Goal: Task Accomplishment & Management: Manage account settings

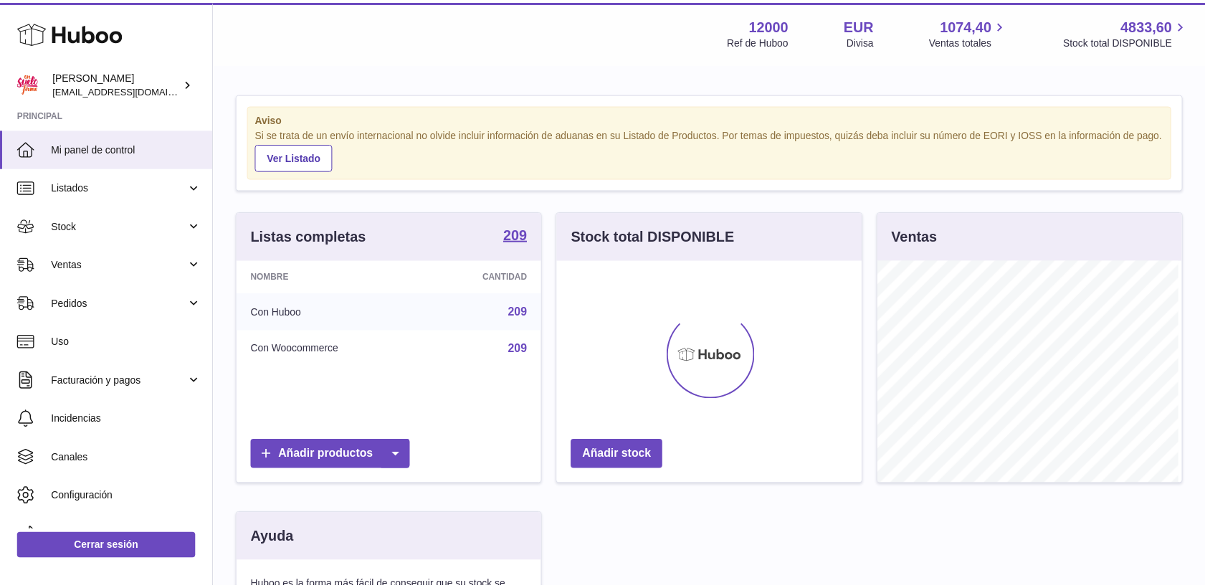
scroll to position [224, 308]
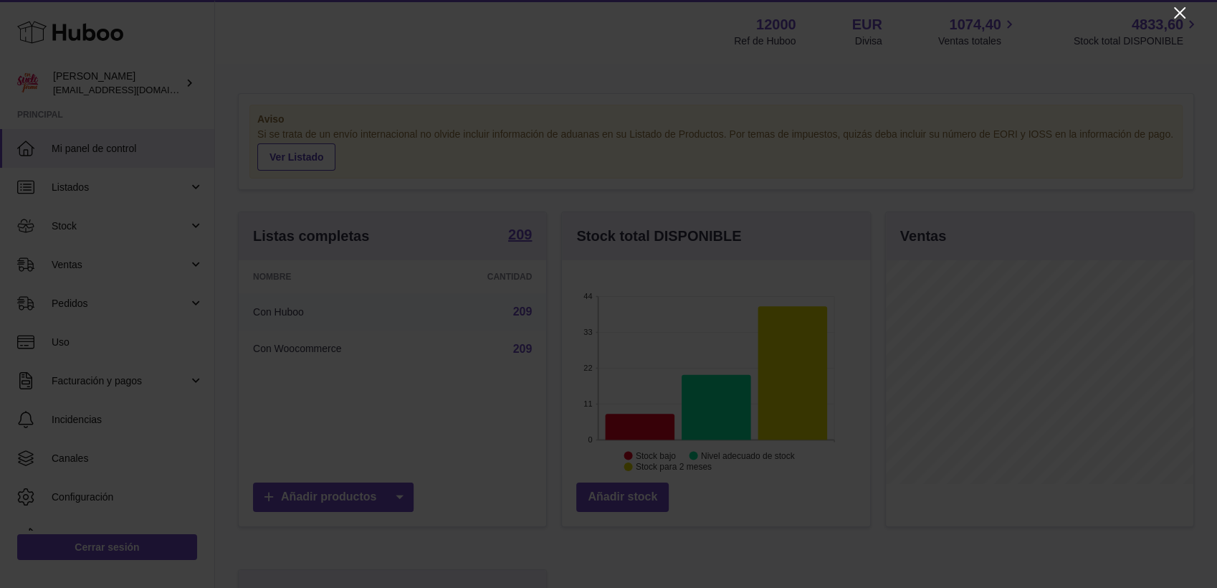
click at [1178, 15] on icon "Close" at bounding box center [1179, 12] width 17 height 17
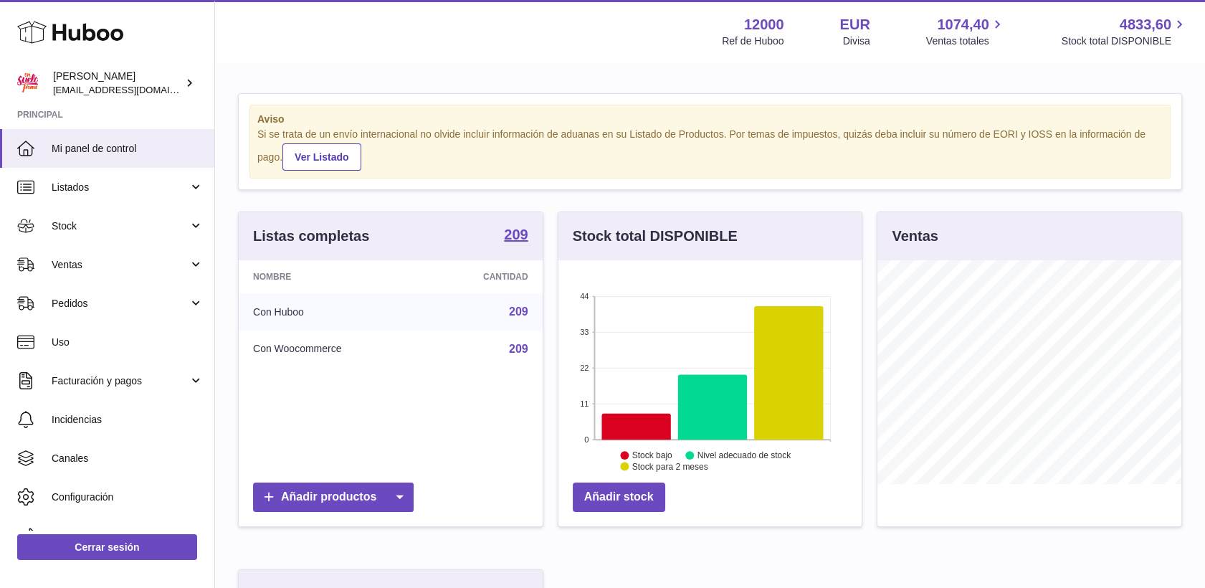
scroll to position [716715, 716634]
click at [69, 261] on span "Ventas" at bounding box center [120, 265] width 137 height 14
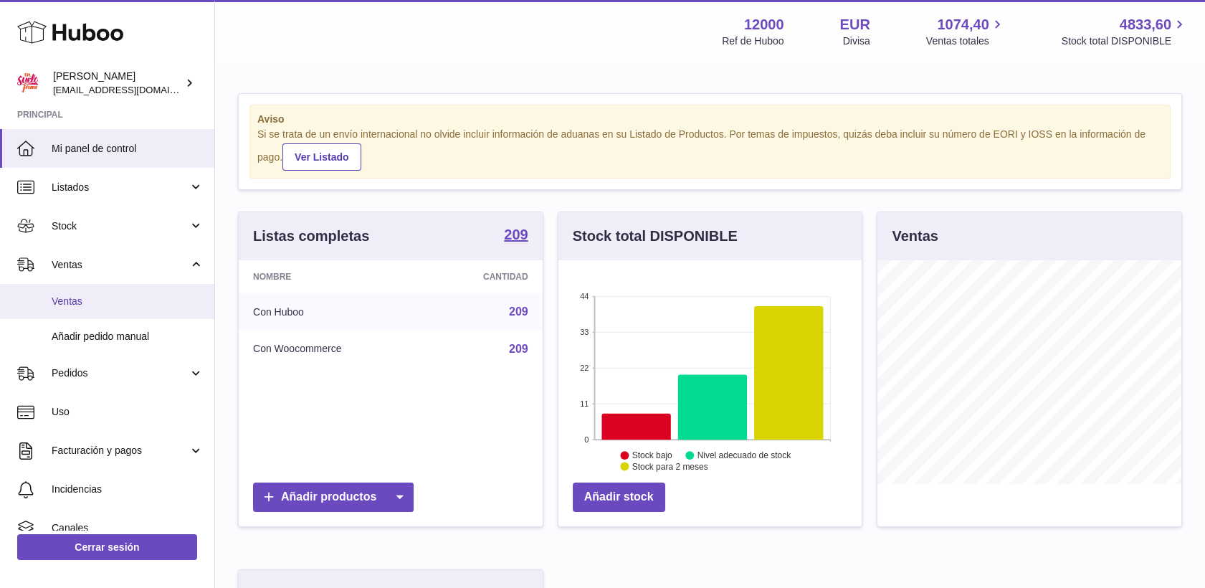
click at [72, 291] on link "Ventas" at bounding box center [107, 301] width 214 height 35
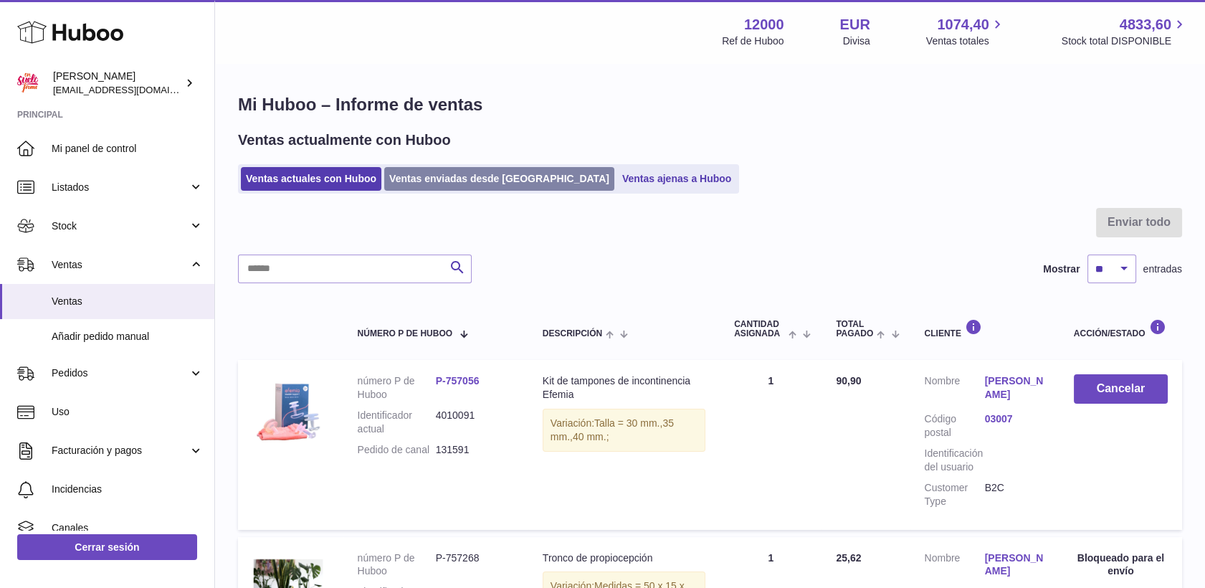
click at [429, 173] on link "Ventas enviadas desde [GEOGRAPHIC_DATA]" at bounding box center [499, 179] width 230 height 24
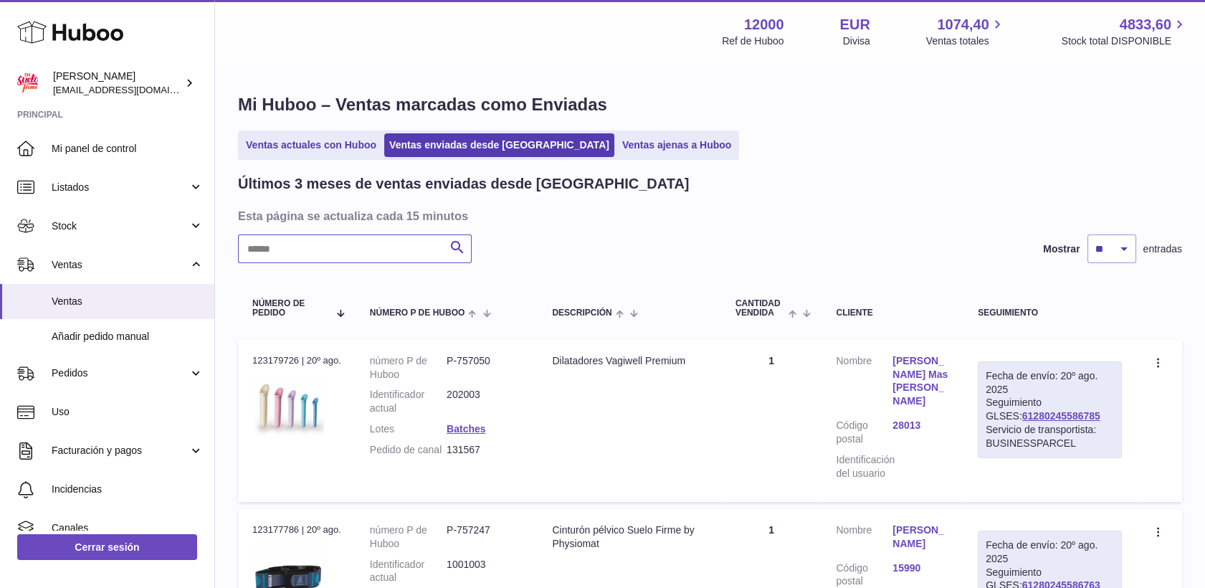
click at [308, 249] on input "text" at bounding box center [355, 248] width 234 height 29
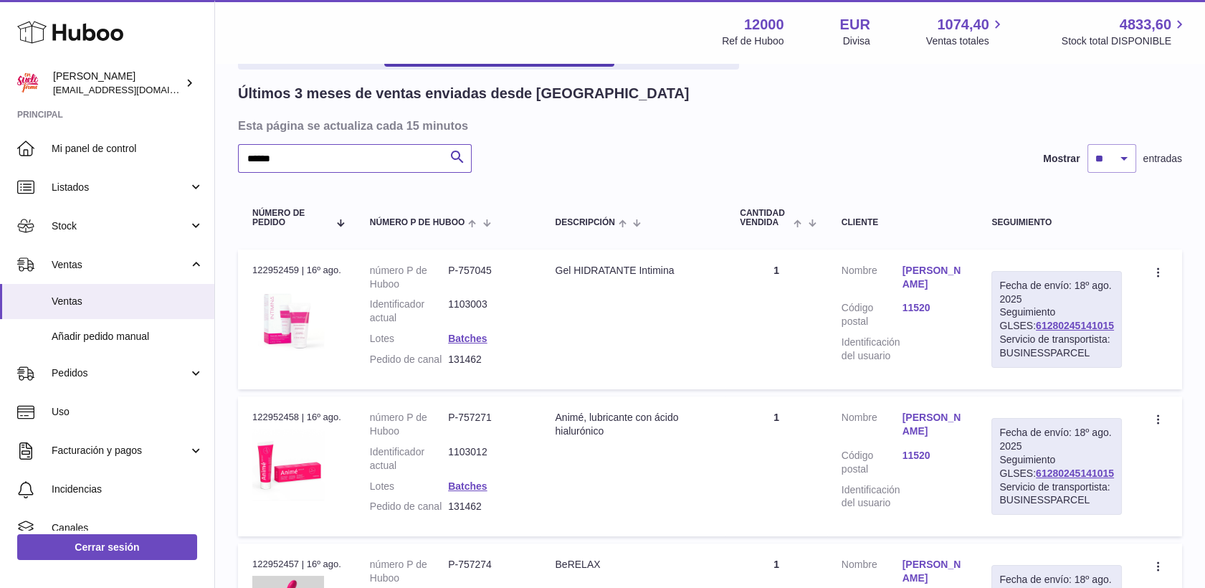
scroll to position [159, 0]
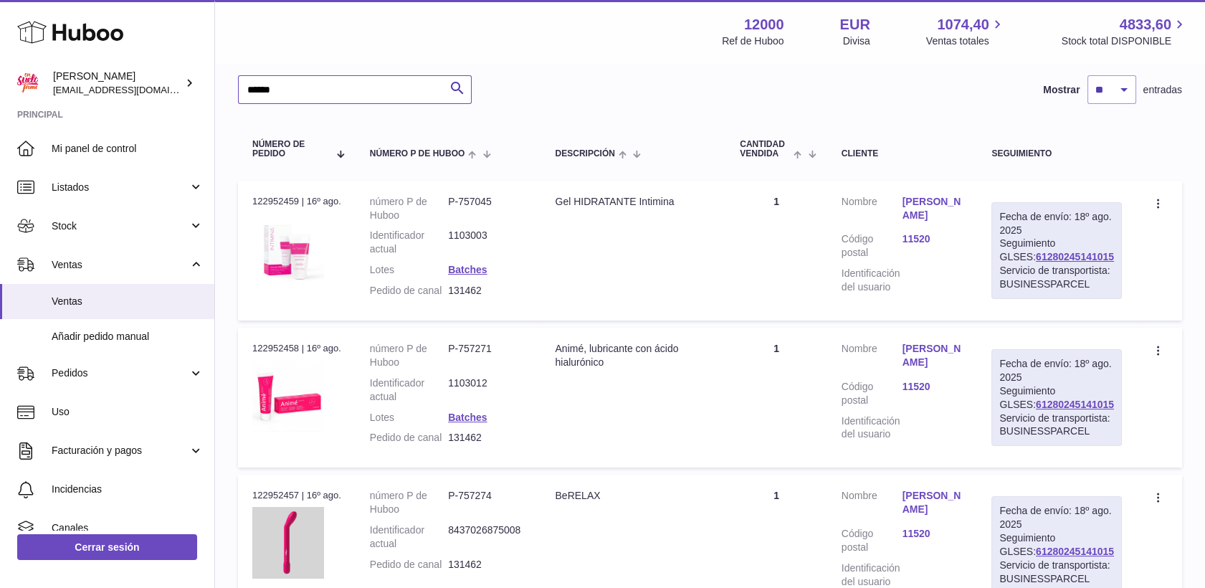
type input "******"
click at [67, 224] on span "Stock" at bounding box center [120, 226] width 137 height 14
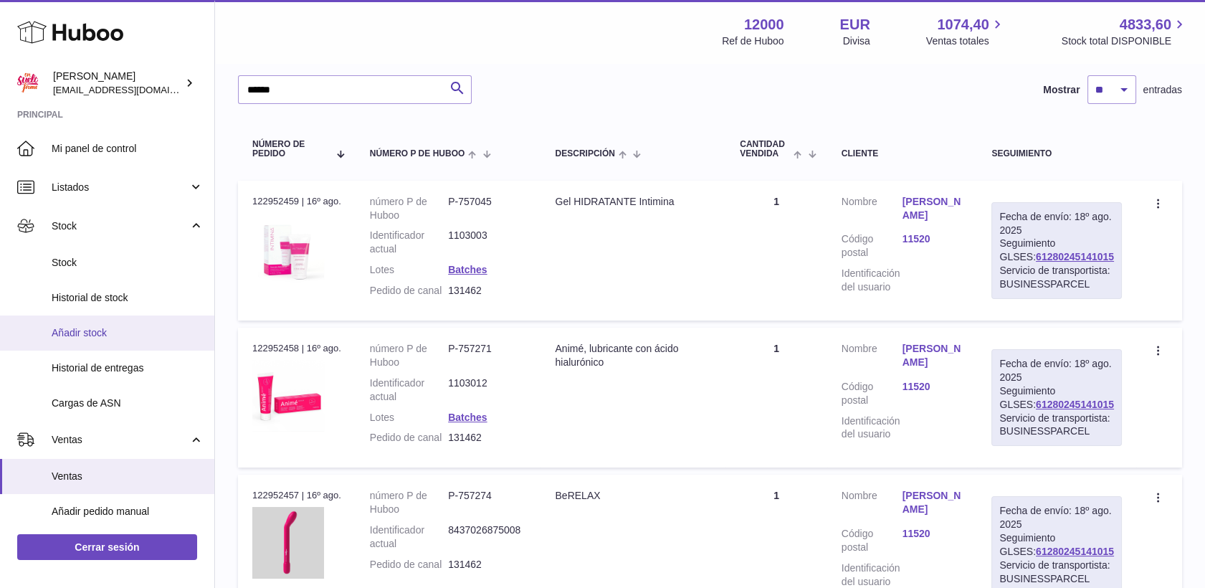
click at [91, 333] on span "Añadir stock" at bounding box center [128, 333] width 152 height 14
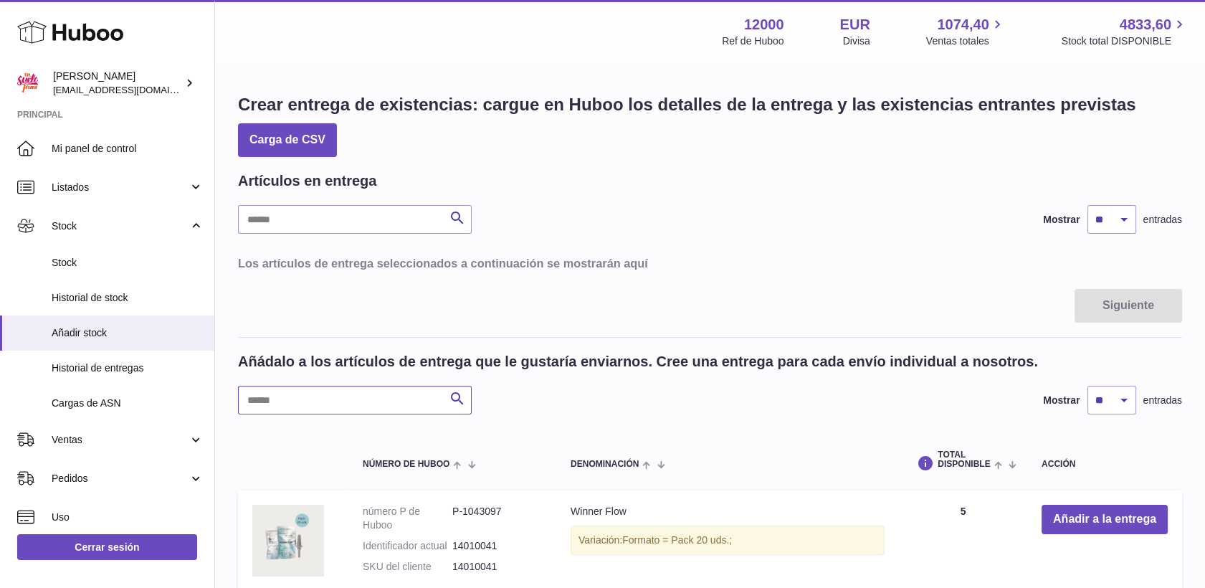
click at [353, 405] on input "text" at bounding box center [355, 400] width 234 height 29
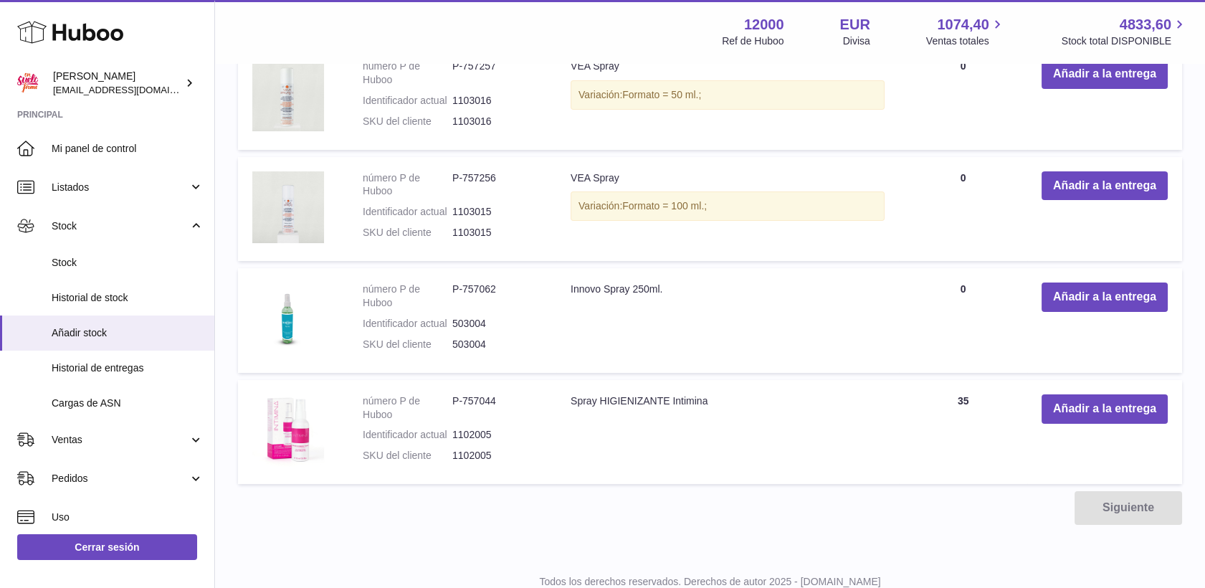
scroll to position [605, 0]
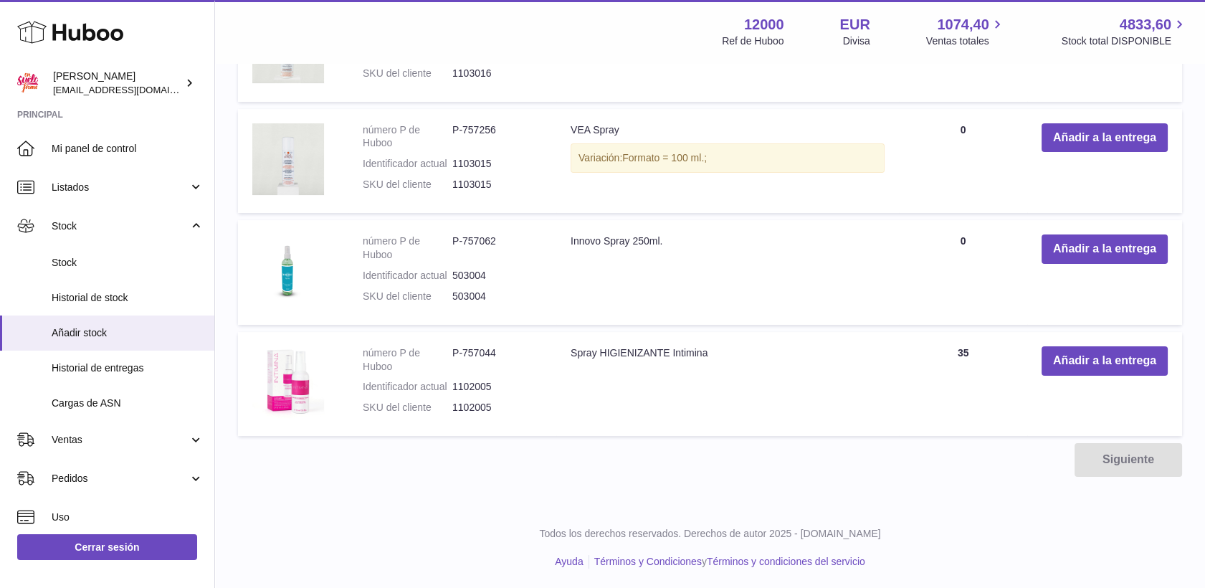
type input "*****"
